Goal: Task Accomplishment & Management: Use online tool/utility

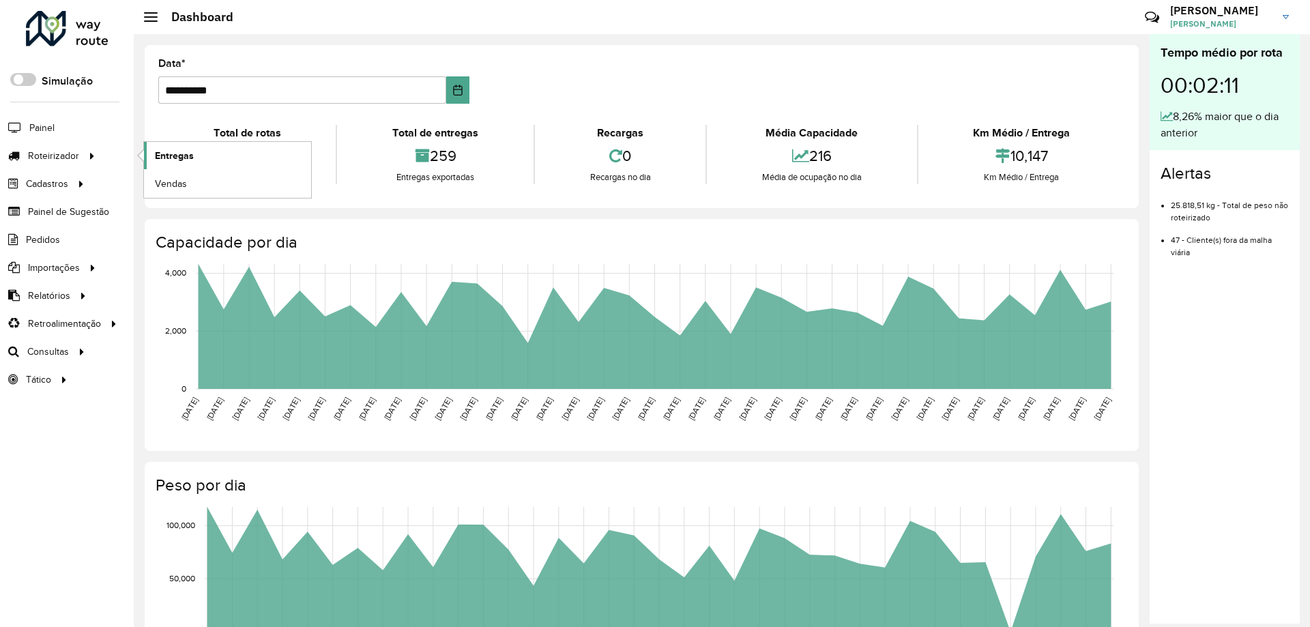
click at [205, 159] on link "Entregas" at bounding box center [227, 155] width 167 height 27
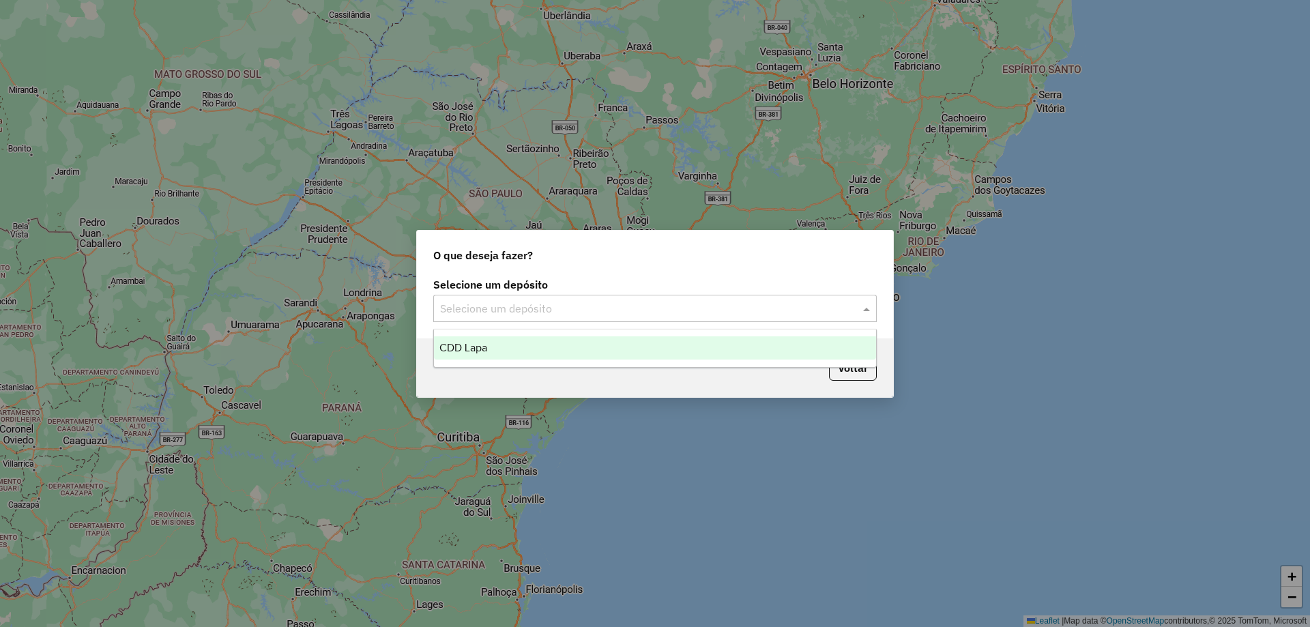
drag, startPoint x: 558, startPoint y: 306, endPoint x: 540, endPoint y: 333, distance: 31.6
click at [557, 306] on input "text" at bounding box center [641, 309] width 403 height 16
click at [527, 345] on div "CDD Lapa" at bounding box center [655, 347] width 442 height 23
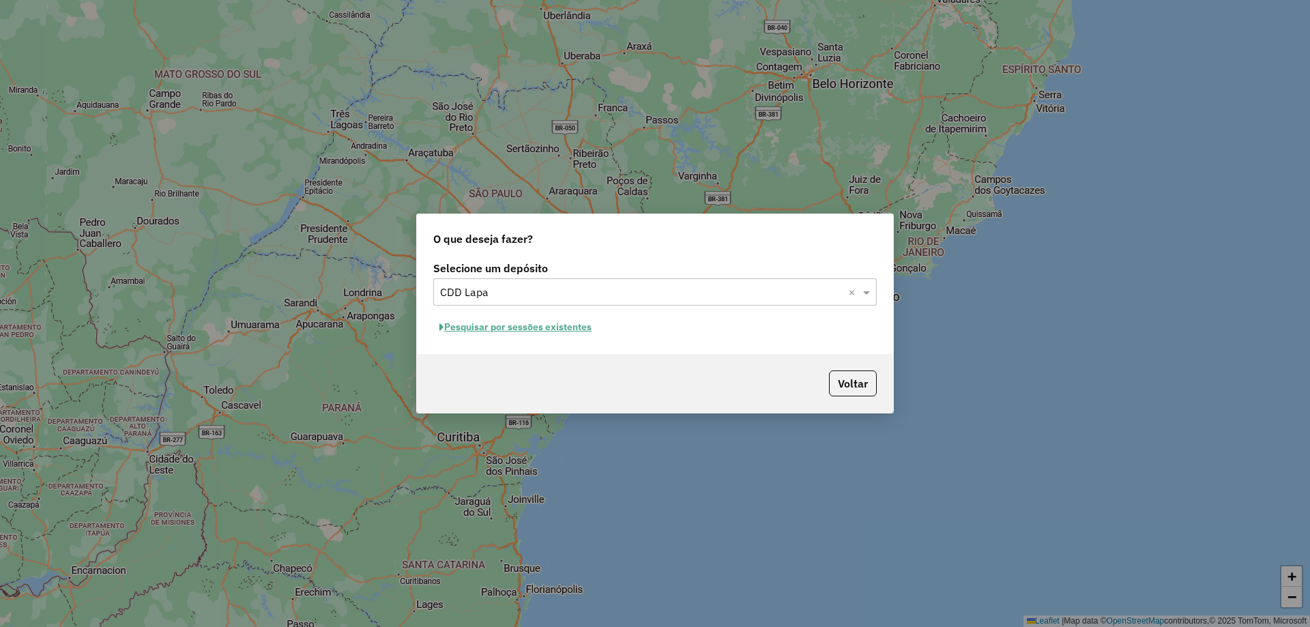
click at [573, 323] on button "Pesquisar por sessões existentes" at bounding box center [515, 327] width 164 height 21
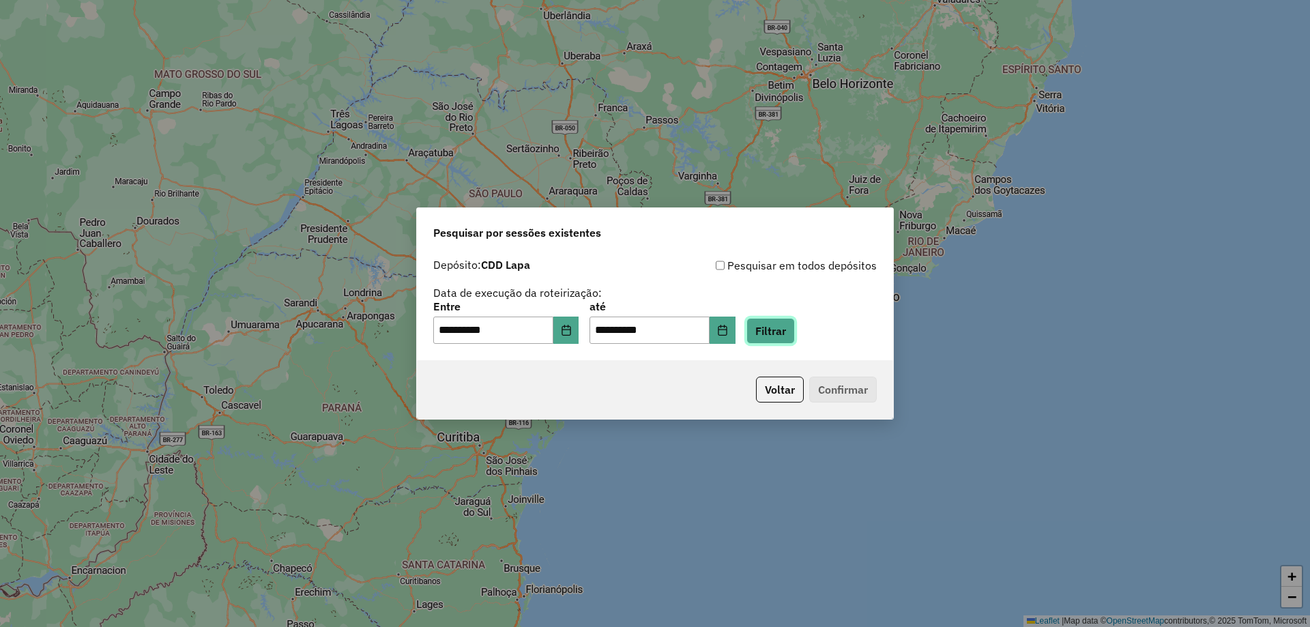
click at [783, 330] on button "Filtrar" at bounding box center [771, 331] width 48 height 26
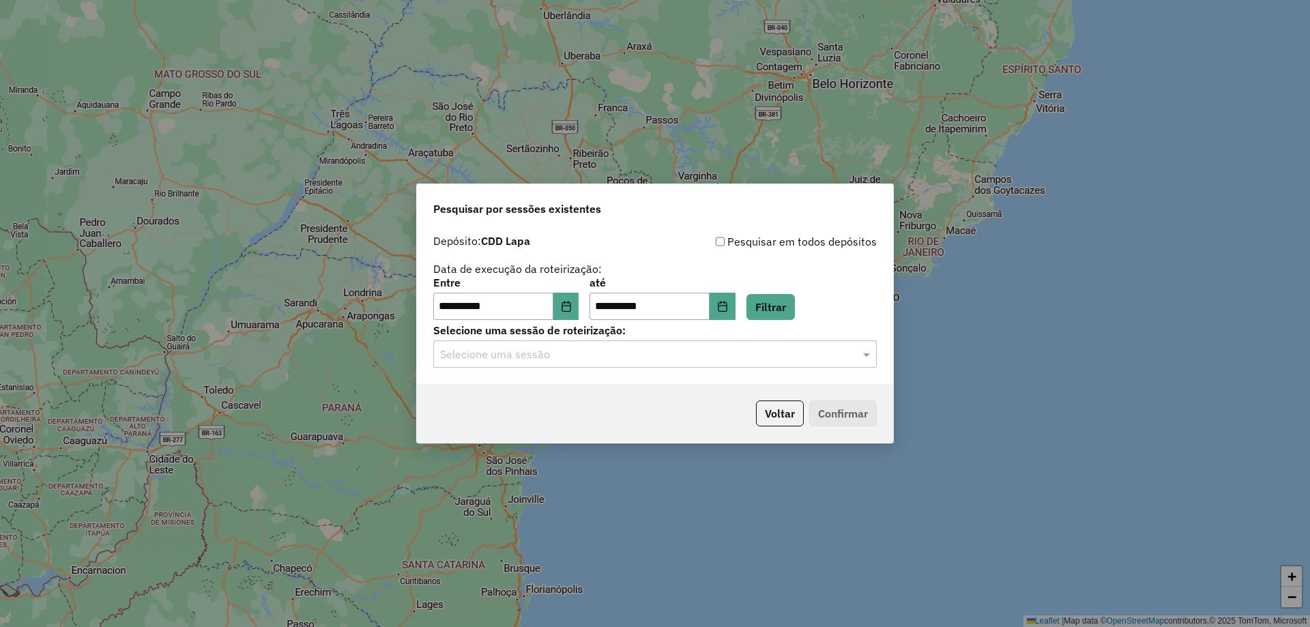
click at [773, 352] on input "text" at bounding box center [641, 355] width 403 height 16
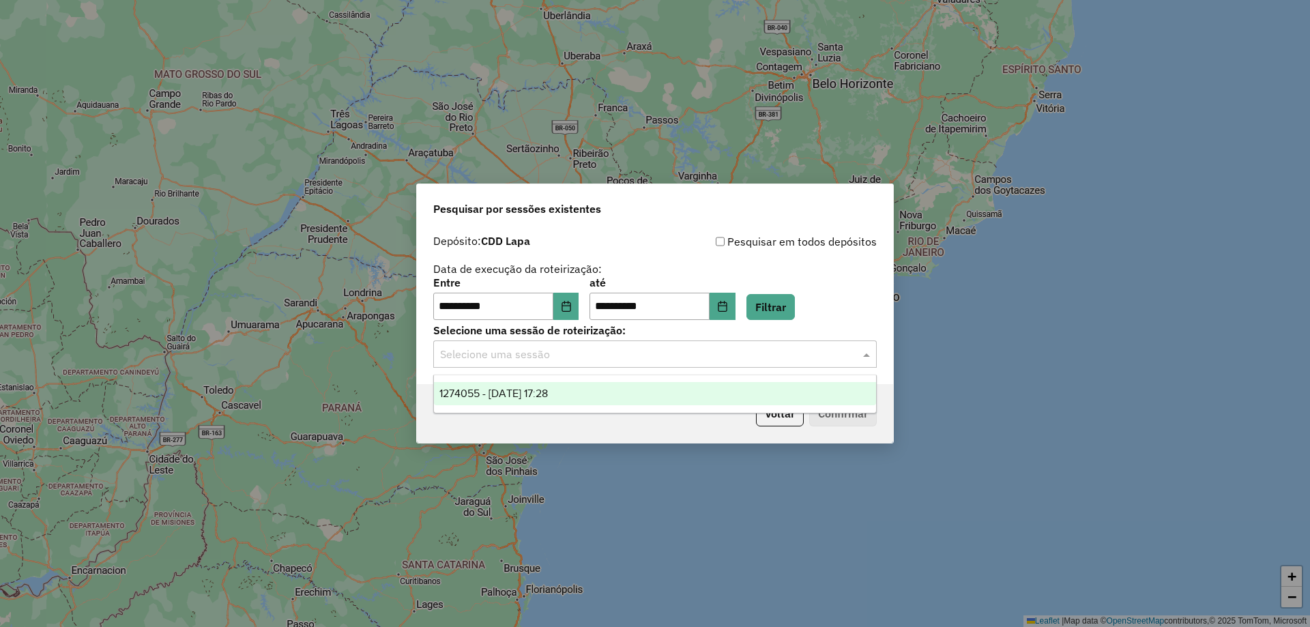
click at [590, 407] on ng-dropdown-panel "1274055 - 12/09/2025 17:28" at bounding box center [655, 394] width 444 height 39
click at [587, 395] on div "1274055 - 12/09/2025 17:28" at bounding box center [655, 393] width 442 height 23
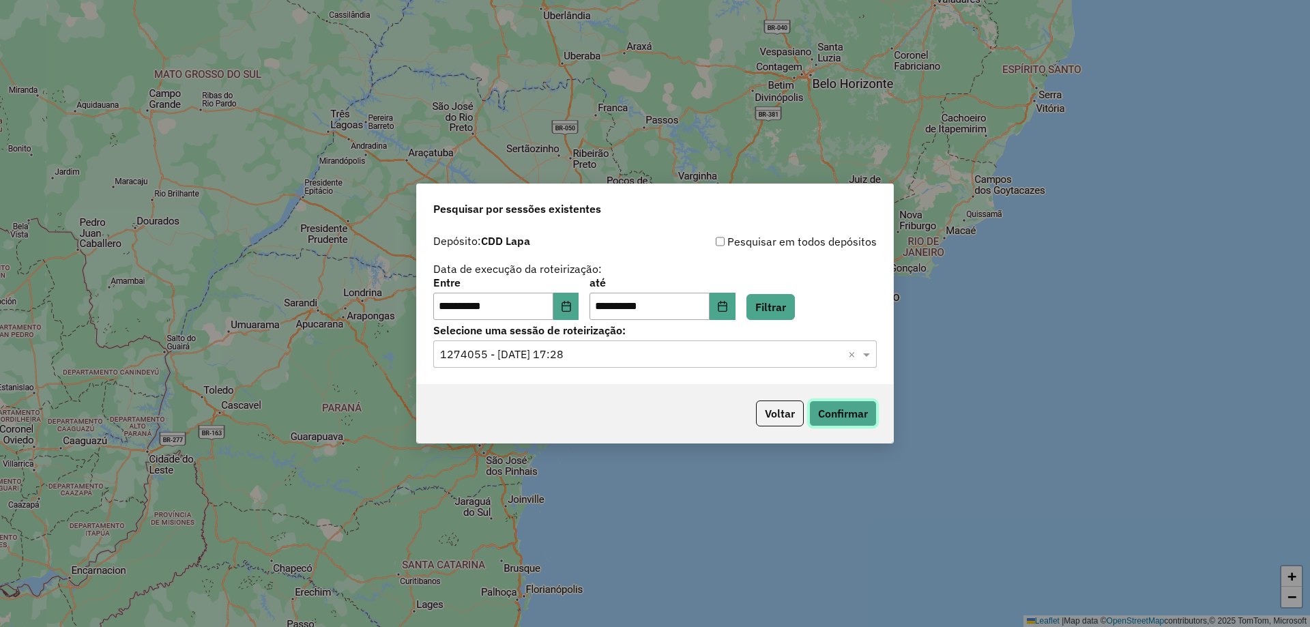
click at [841, 412] on button "Confirmar" at bounding box center [843, 414] width 68 height 26
